Goal: Transaction & Acquisition: Obtain resource

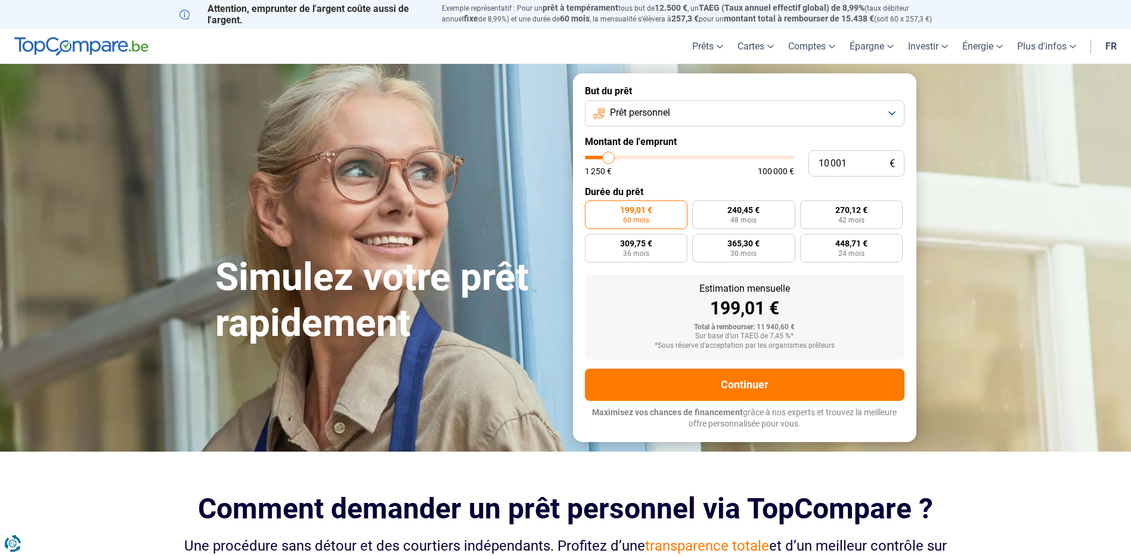
type input "9 500"
type input "9500"
type input "9 750"
type input "9750"
type input "12 500"
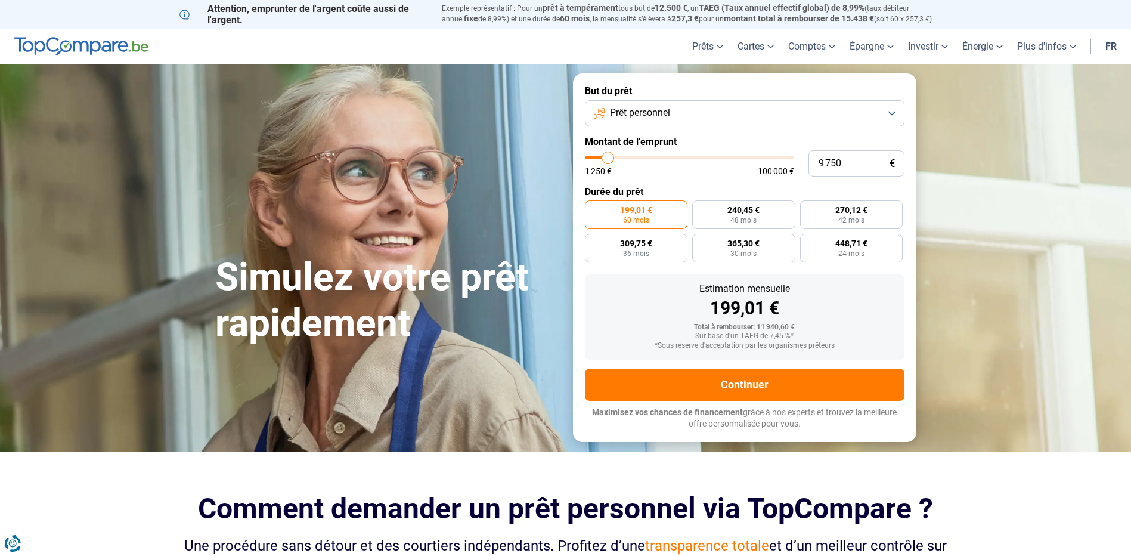
type input "12500"
type input "12 000"
type input "12000"
type input "11 750"
type input "11750"
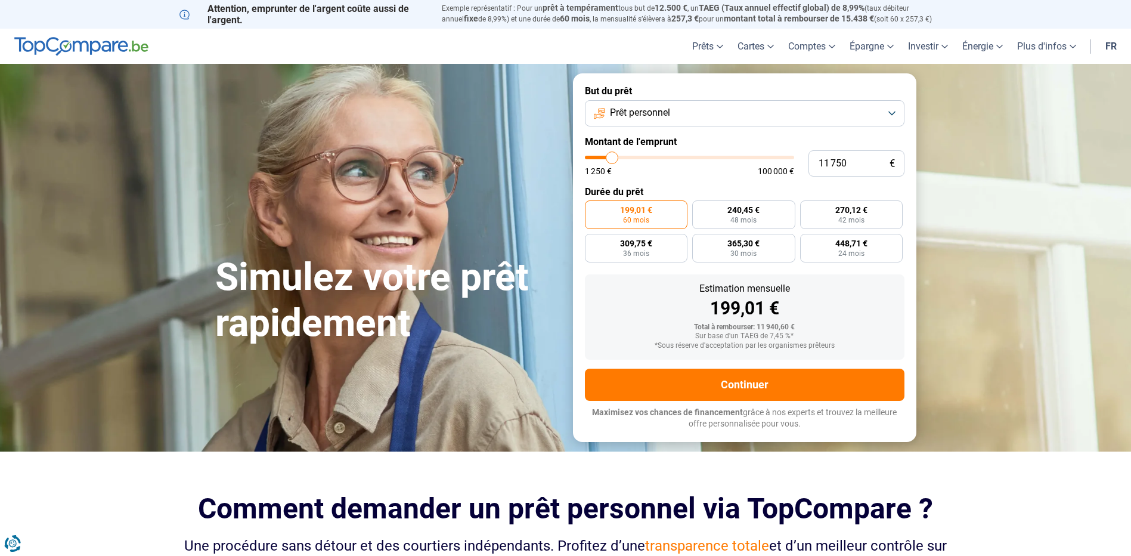
type input "11 250"
type input "11250"
type input "11 000"
type input "11000"
type input "10 250"
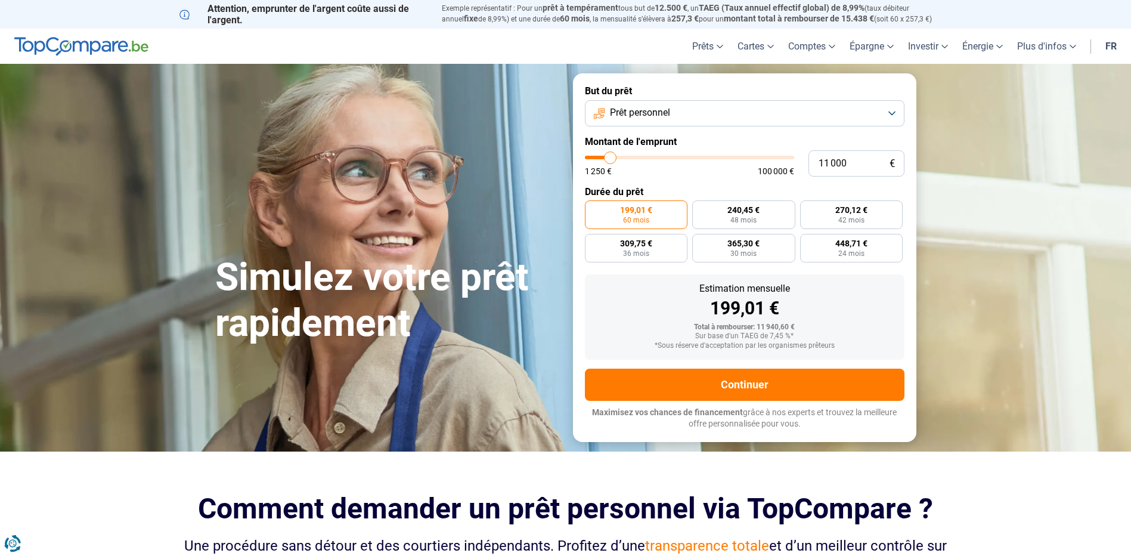
type input "10250"
type input "9 750"
type input "9750"
type input "9 500"
type input "9500"
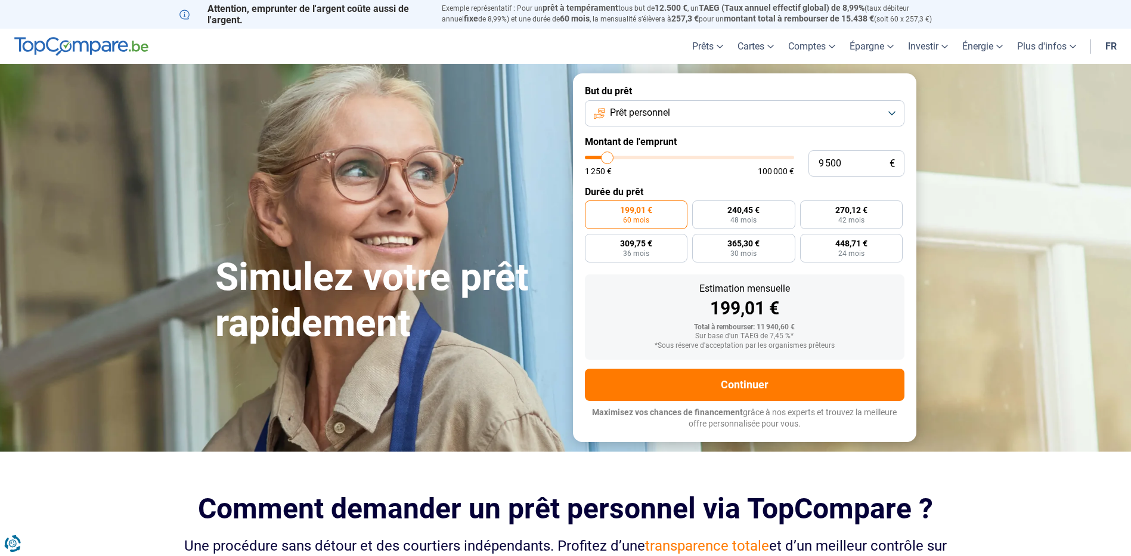
type input "8 000"
type input "8000"
type input "7 500"
type input "7500"
type input "8 000"
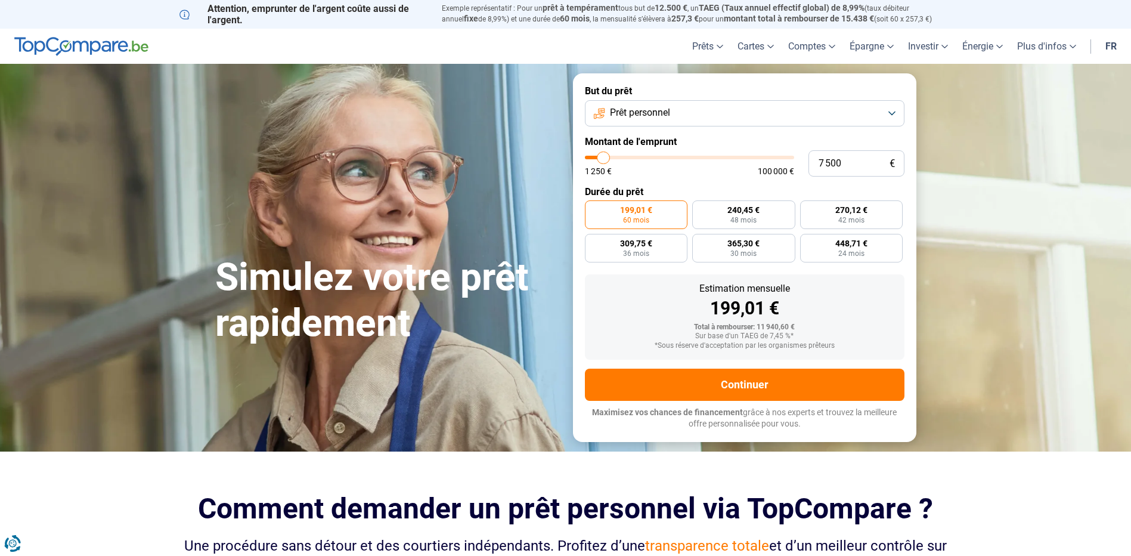
type input "8000"
type input "8 250"
type input "8250"
type input "8 500"
type input "8500"
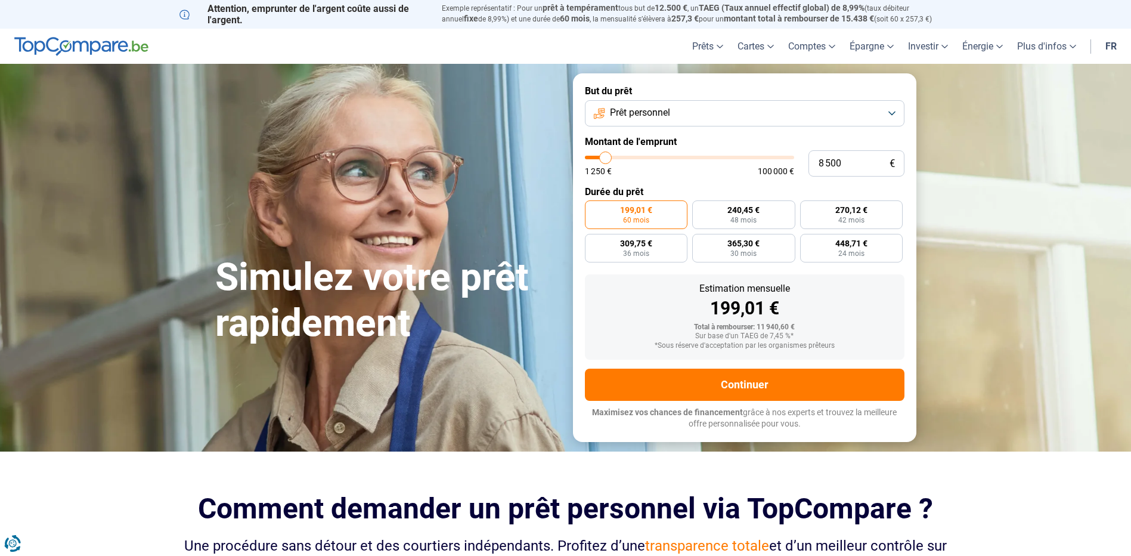
type input "8 250"
type input "8250"
type input "8 000"
type input "8000"
type input "7 250"
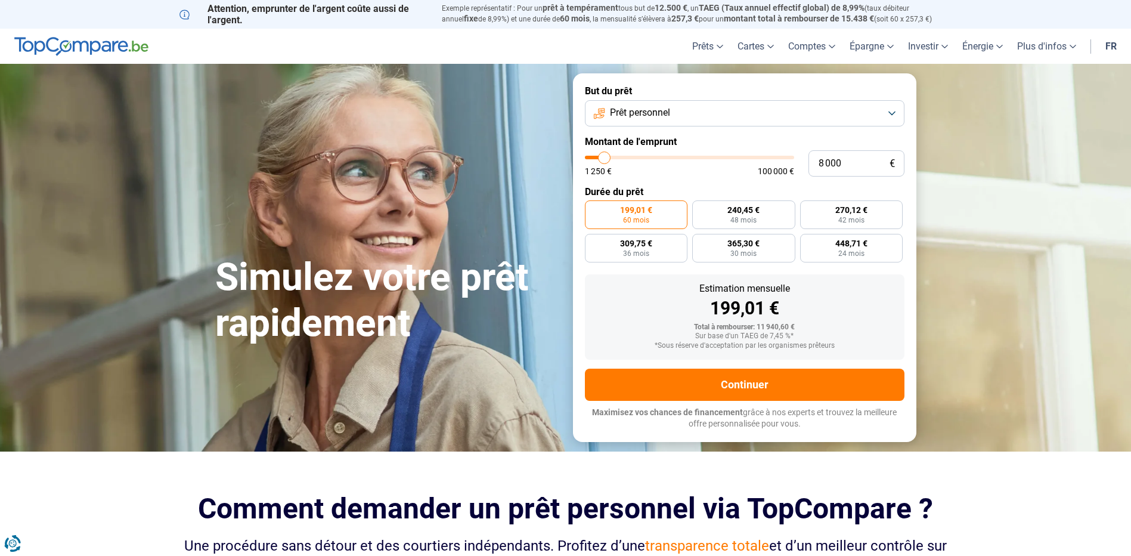
type input "7250"
type input "7 000"
type input "7000"
type input "6 750"
type input "6750"
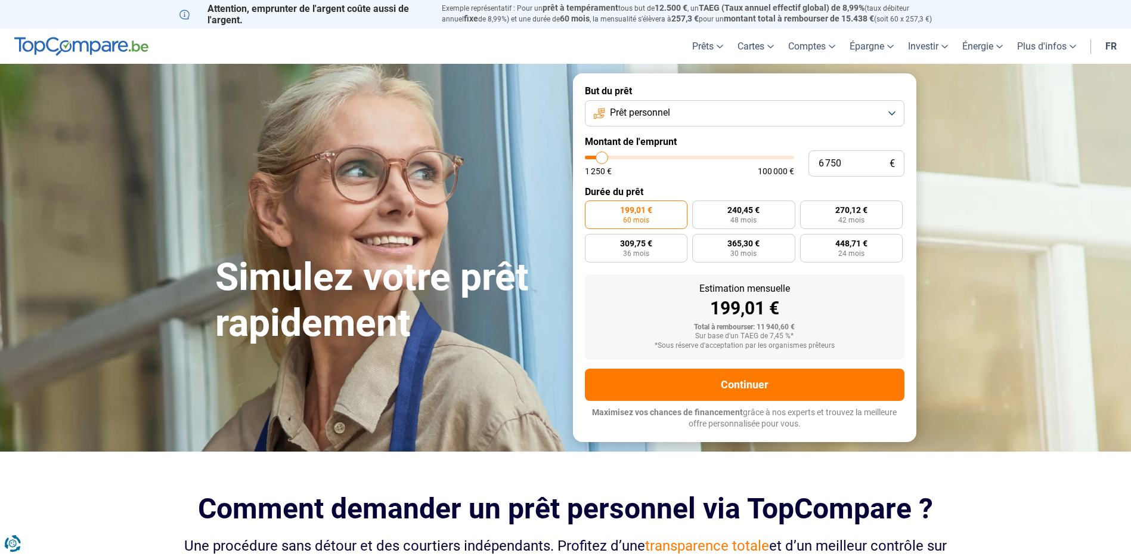
type input "6 500"
type input "6500"
type input "6 000"
type input "6000"
type input "5 500"
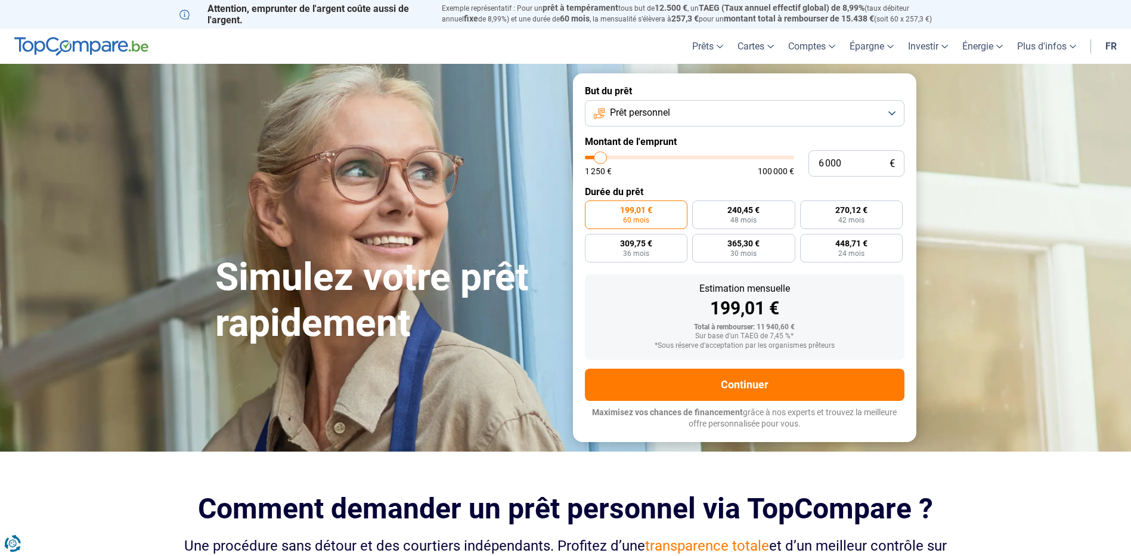
type input "5500"
type input "5 250"
type input "5250"
type input "5 000"
type input "5000"
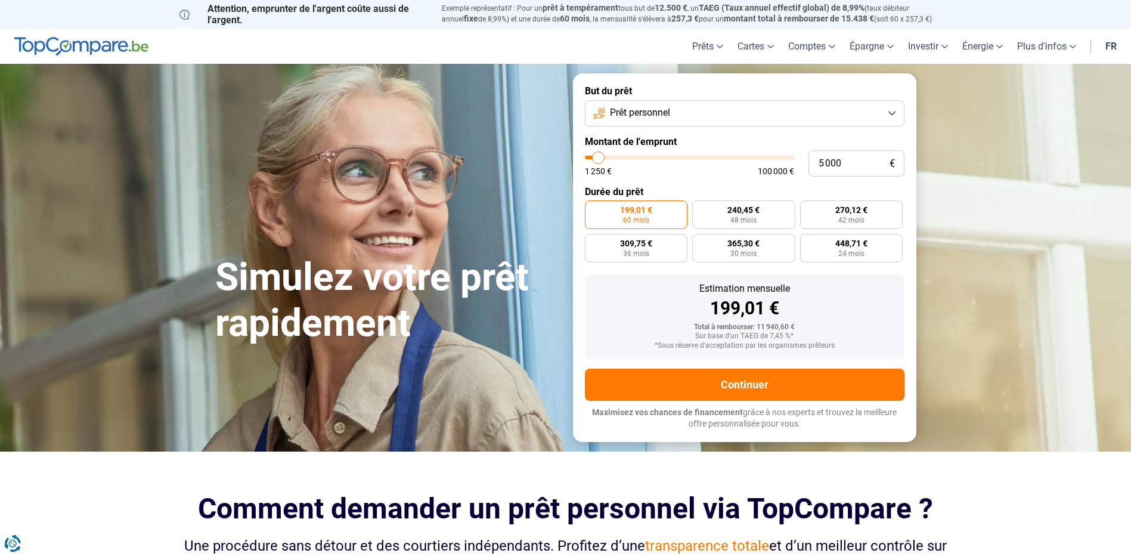
type input "4 500"
drag, startPoint x: 607, startPoint y: 159, endPoint x: 598, endPoint y: 166, distance: 11.9
type input "4500"
click at [598, 159] on input "range" at bounding box center [689, 158] width 209 height 4
radio input "true"
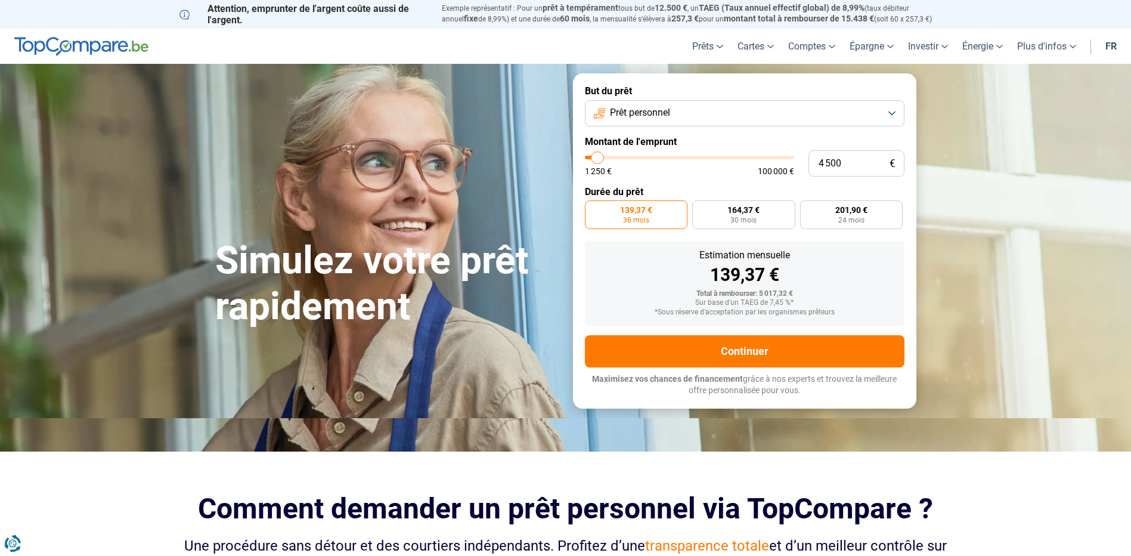
type input "4 250"
type input "4250"
type input "4 000"
type input "4000"
type input "3 750"
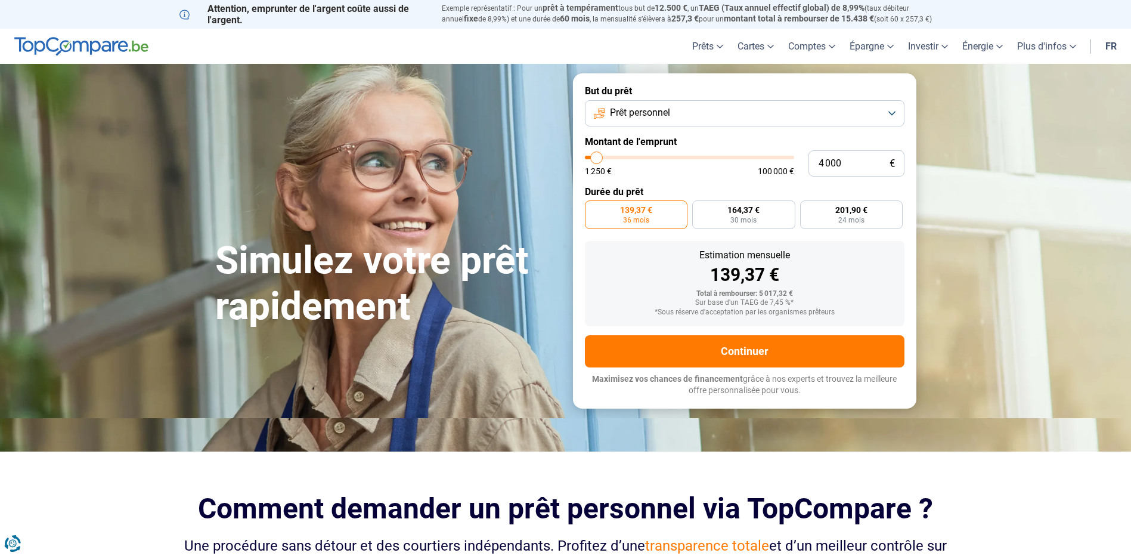
type input "3750"
type input "4 000"
type input "4000"
type input "4 250"
type input "4250"
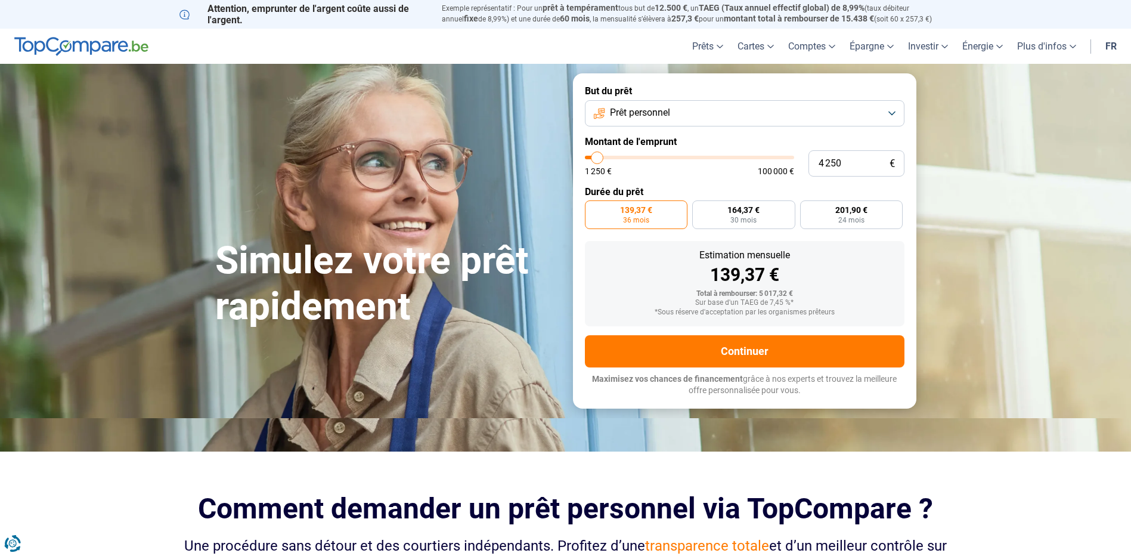
type input "4 000"
type input "4000"
type input "3 750"
type input "3750"
type input "4 000"
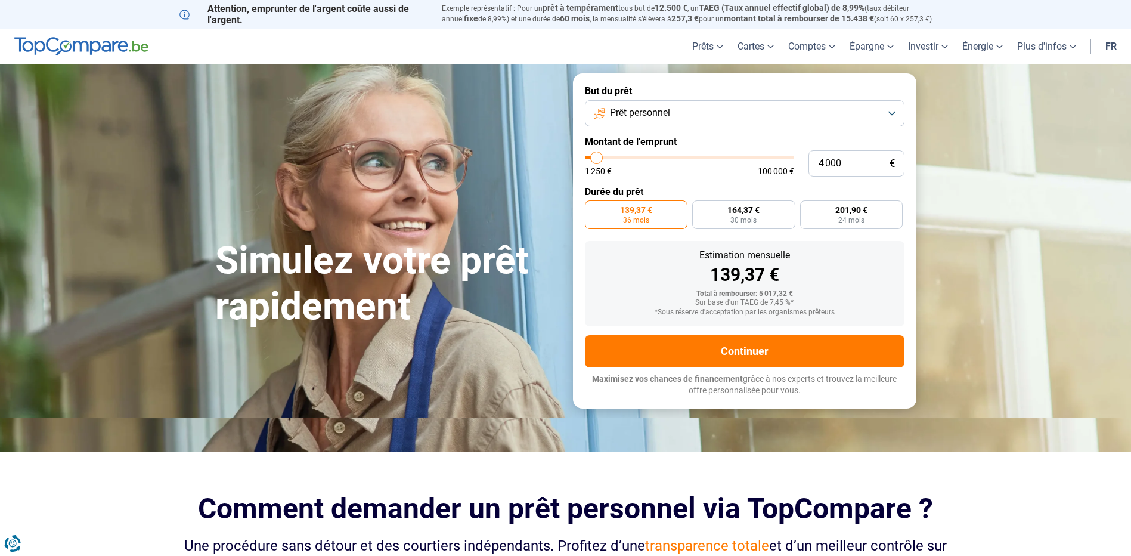
type input "4000"
click at [597, 159] on input "range" at bounding box center [689, 158] width 209 height 4
click at [841, 215] on label "179,47 € 24 mois" at bounding box center [851, 214] width 103 height 29
click at [808, 208] on input "179,47 € 24 mois" at bounding box center [804, 204] width 8 height 8
radio input "true"
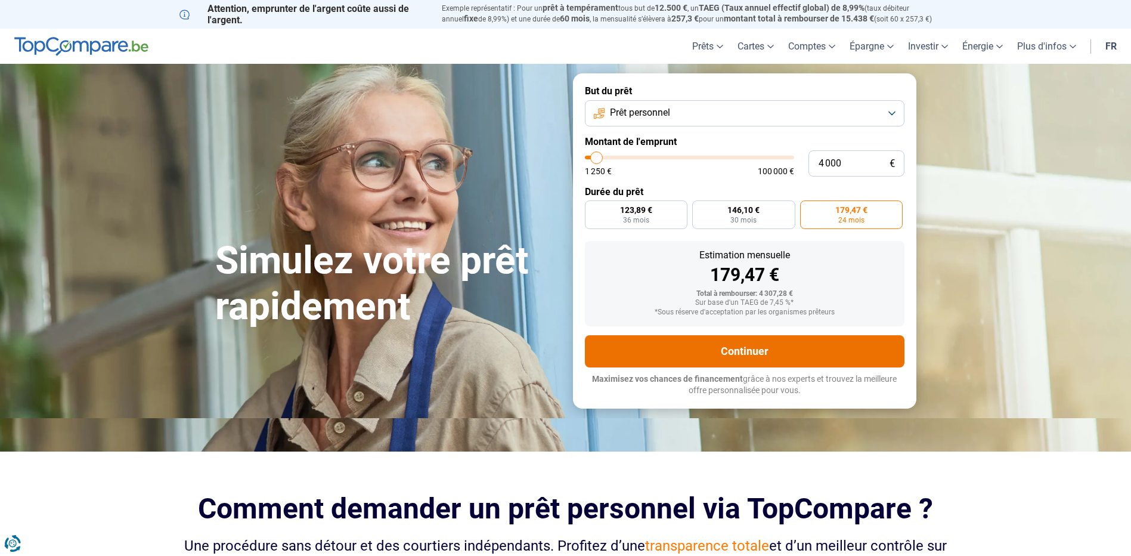
click at [732, 349] on button "Continuer" at bounding box center [744, 351] width 319 height 32
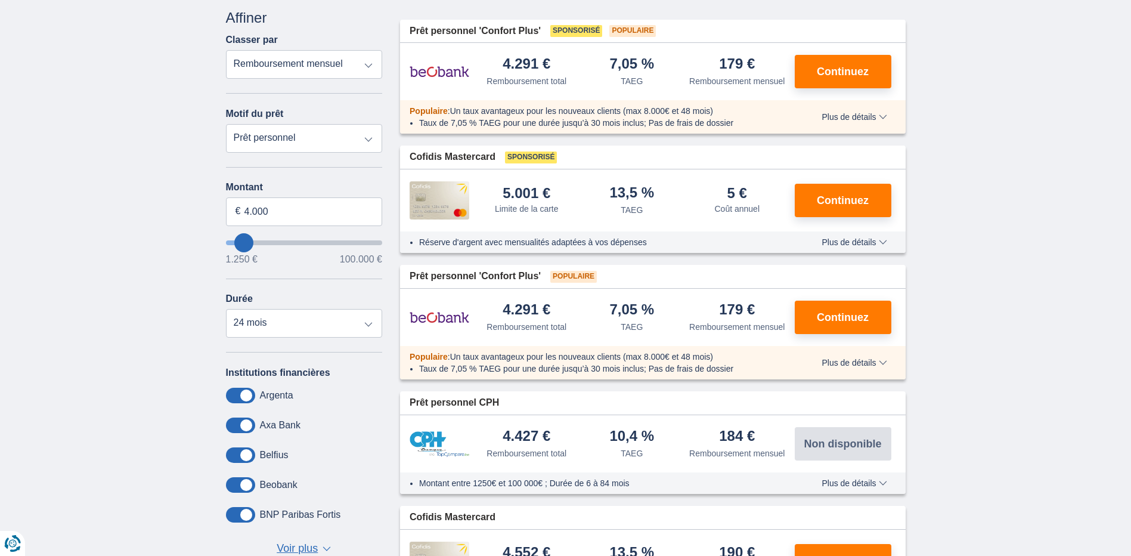
scroll to position [60, 0]
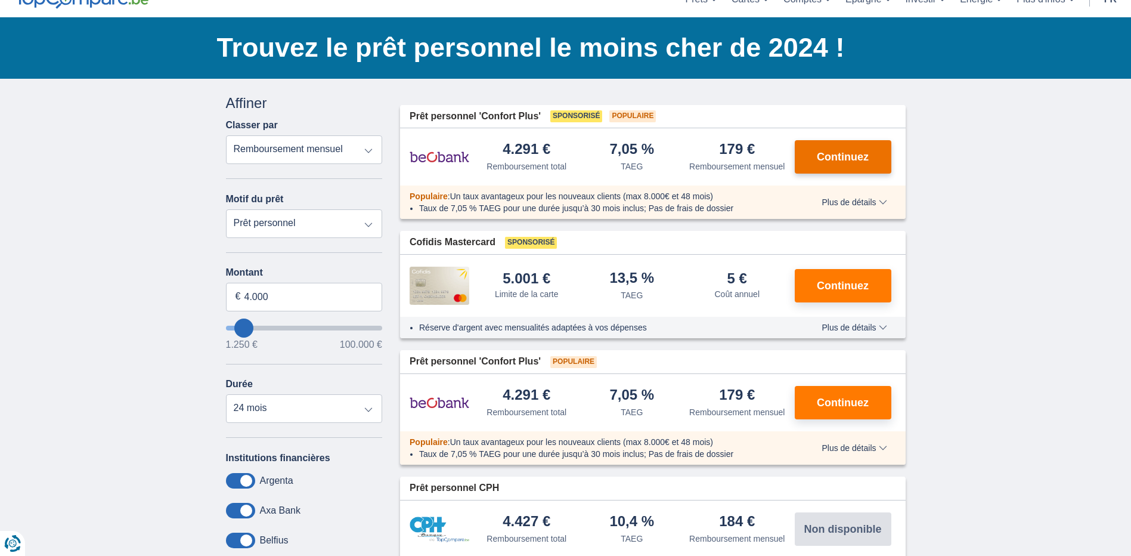
click at [852, 159] on span "Continuez" at bounding box center [843, 156] width 52 height 11
